Goal: Information Seeking & Learning: Get advice/opinions

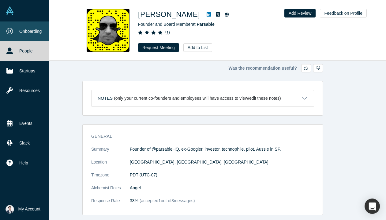
scroll to position [82, 0]
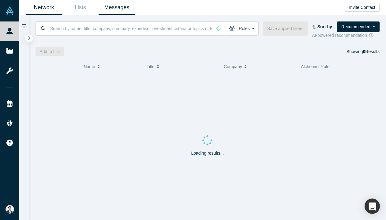
click at [128, 7] on link "Messages" at bounding box center [117, 7] width 36 height 14
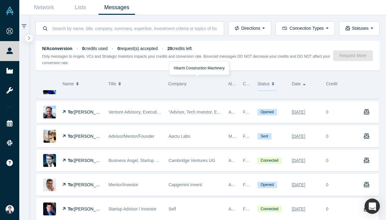
scroll to position [62, 0]
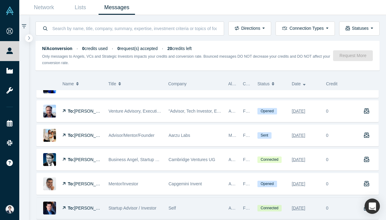
click at [170, 205] on span "Self" at bounding box center [172, 207] width 7 height 5
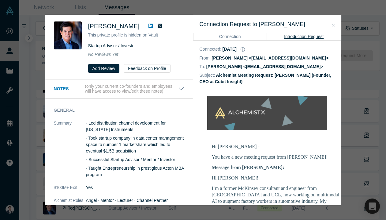
click at [113, 27] on span "[PERSON_NAME]" at bounding box center [113, 26] width 51 height 7
click at [108, 29] on h2 "[PERSON_NAME]" at bounding box center [113, 25] width 51 height 9
click at [108, 28] on span "[PERSON_NAME]" at bounding box center [113, 26] width 51 height 7
click at [69, 32] on img at bounding box center [68, 35] width 28 height 28
drag, startPoint x: 88, startPoint y: 25, endPoint x: 123, endPoint y: 25, distance: 34.9
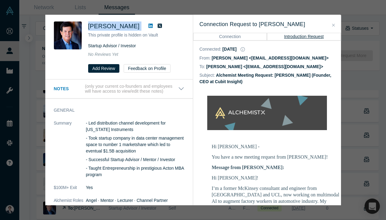
click at [123, 25] on div "Dave Perry" at bounding box center [136, 25] width 96 height 9
copy div "Dave Perry"
click at [125, 10] on div "Was the recommendation useful? Dave Perry This private profile is hidden on Vau…" at bounding box center [193, 110] width 386 height 220
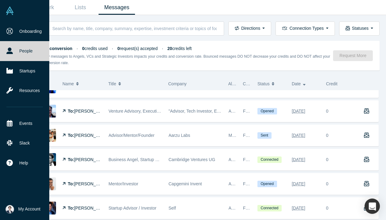
click at [7, 55] on link "People" at bounding box center [24, 51] width 49 height 20
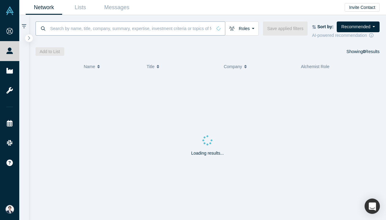
click at [139, 32] on input at bounding box center [131, 28] width 163 height 14
paste input "Dave Perry"
type input "Dave Perry"
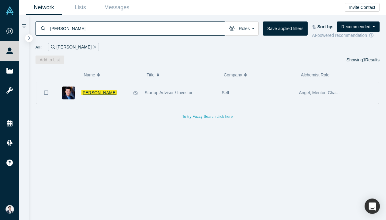
click at [98, 98] on div "Dave Perry" at bounding box center [105, 92] width 48 height 21
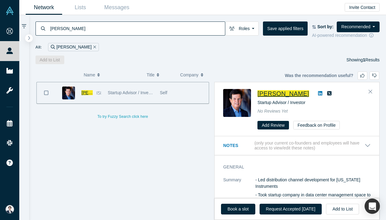
click at [275, 93] on span "Dave Perry" at bounding box center [283, 93] width 51 height 7
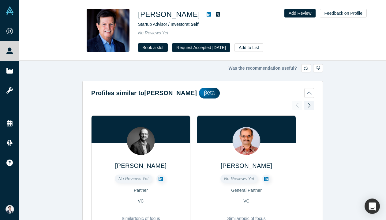
click at [207, 15] on icon at bounding box center [209, 14] width 4 height 5
